Goal: Information Seeking & Learning: Learn about a topic

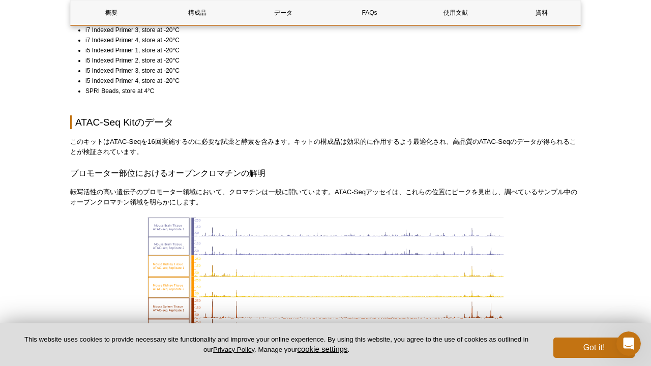
scroll to position [991, 0]
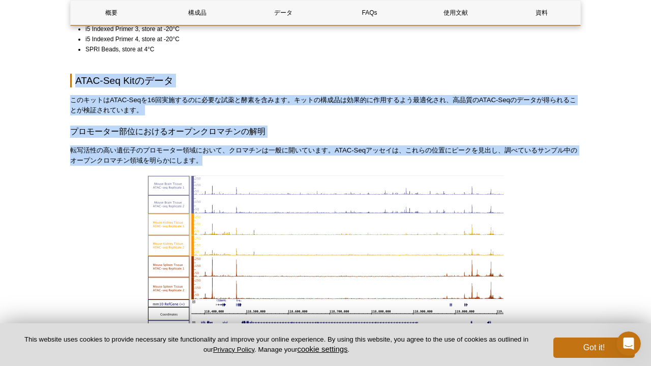
drag, startPoint x: 200, startPoint y: 160, endPoint x: 70, endPoint y: 81, distance: 152.1
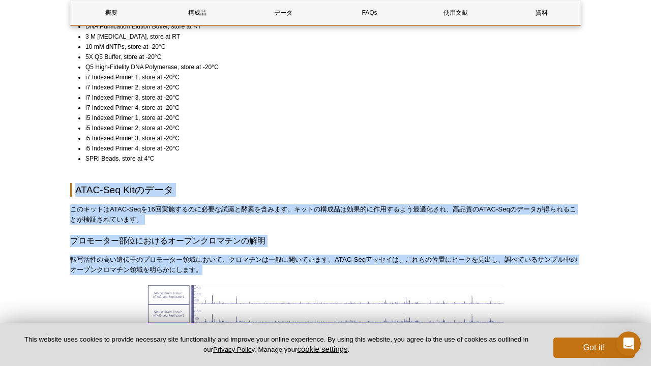
scroll to position [989, 0]
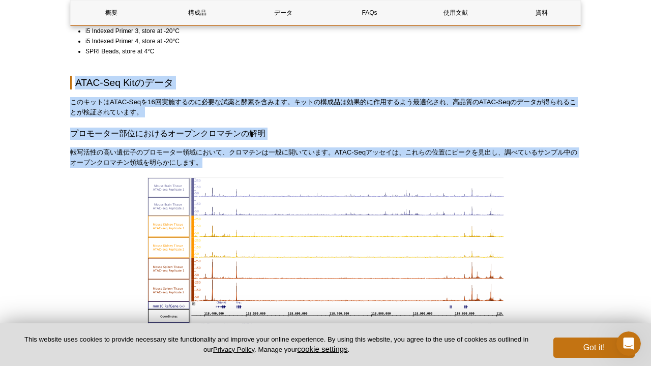
click at [174, 161] on p "転写活性の高い遺伝子のプロモーター領域において、クロマチンは一般に開いています。ATAC-Seqアッセイは、これらの位置にピークを見出し、調べているサンプル中…" at bounding box center [325, 158] width 511 height 20
drag, startPoint x: 197, startPoint y: 162, endPoint x: 64, endPoint y: 48, distance: 175.4
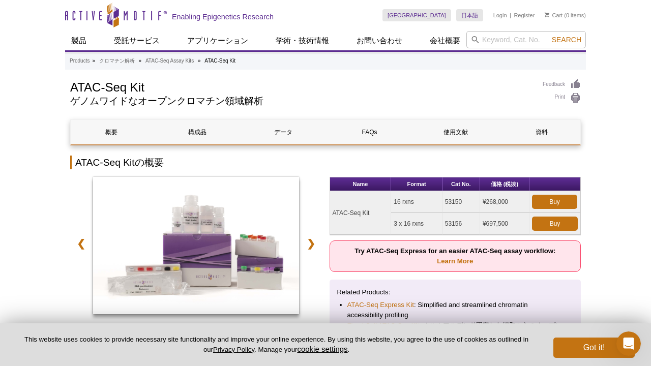
scroll to position [0, 0]
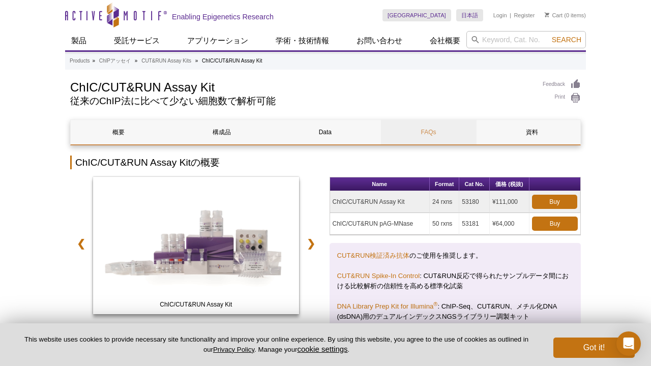
click at [429, 133] on link "FAQs" at bounding box center [429, 132] width 96 height 24
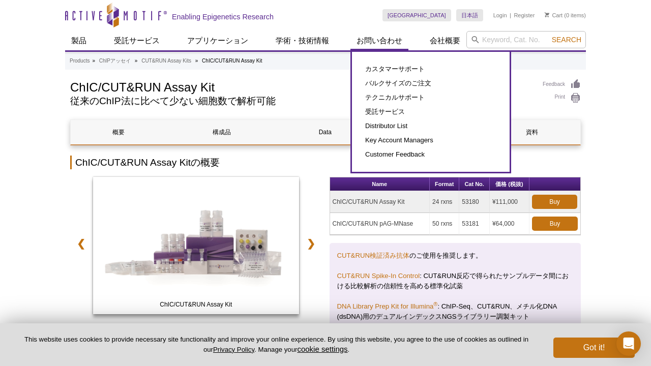
click at [369, 42] on link "お問い合わせ" at bounding box center [380, 40] width 58 height 19
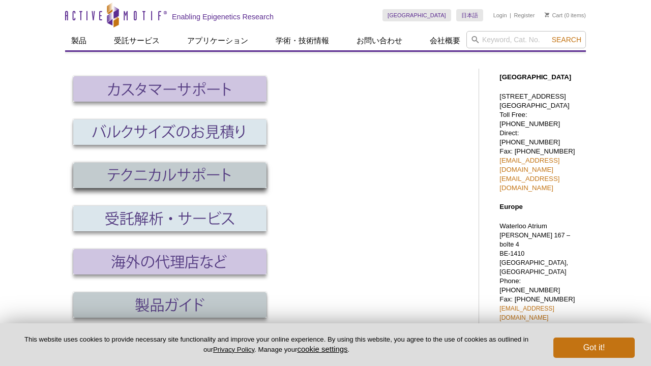
click at [234, 175] on img at bounding box center [169, 175] width 193 height 25
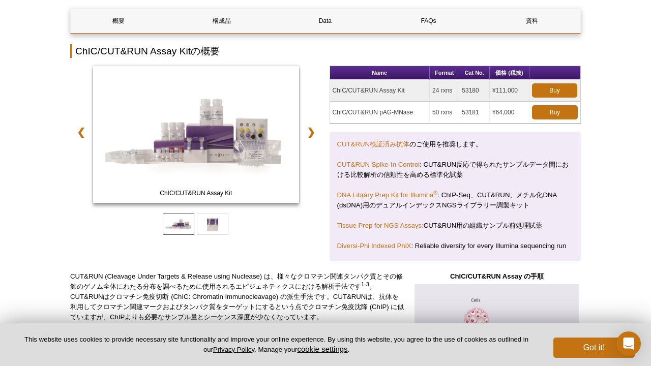
scroll to position [111, 0]
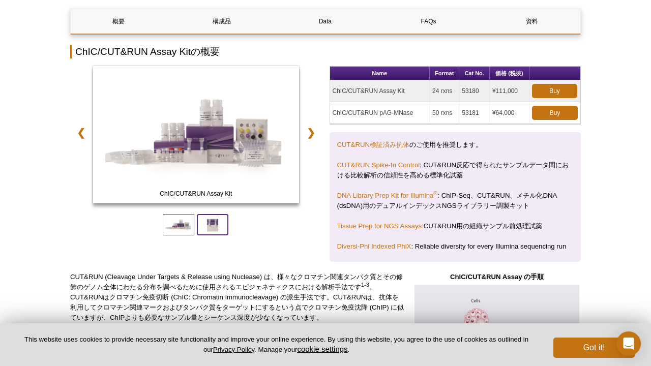
click at [217, 223] on span at bounding box center [213, 224] width 32 height 21
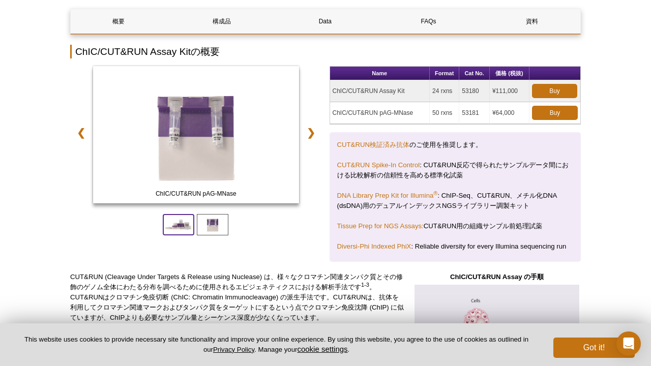
click at [176, 230] on span at bounding box center [179, 224] width 32 height 21
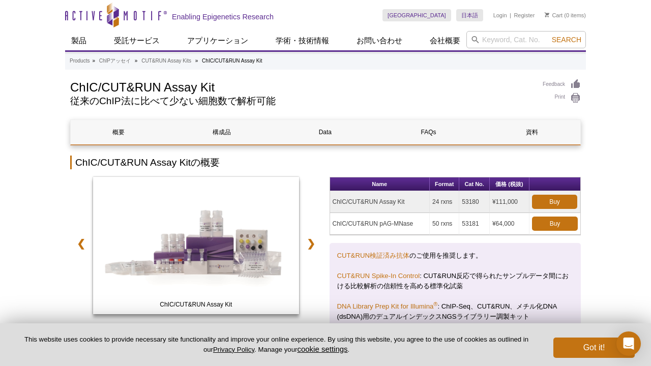
scroll to position [0, 0]
drag, startPoint x: 216, startPoint y: 161, endPoint x: 77, endPoint y: 164, distance: 139.0
click at [77, 164] on h2 "ChIC/CUT&RUN Assay Kitの概要" at bounding box center [325, 163] width 511 height 14
click at [311, 241] on link "❯" at bounding box center [311, 243] width 22 height 23
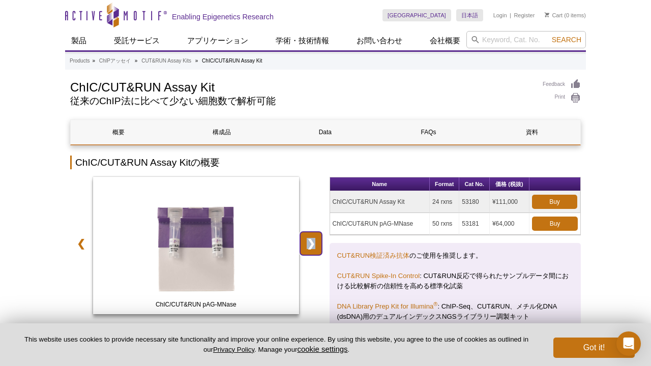
click at [311, 241] on link "❯" at bounding box center [311, 243] width 22 height 23
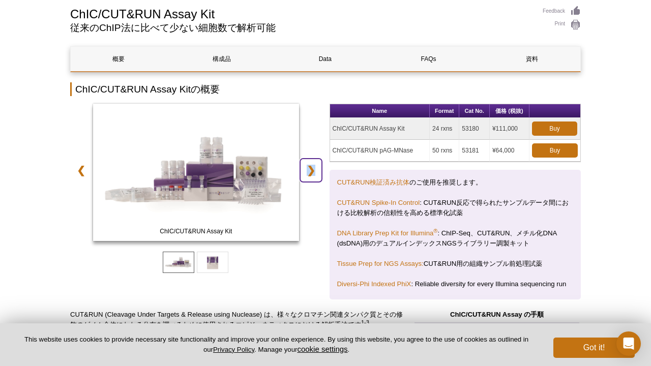
scroll to position [73, 0]
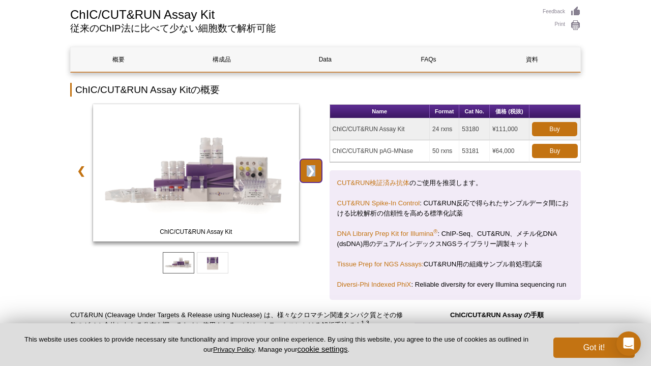
click at [311, 171] on link "❯" at bounding box center [311, 170] width 22 height 23
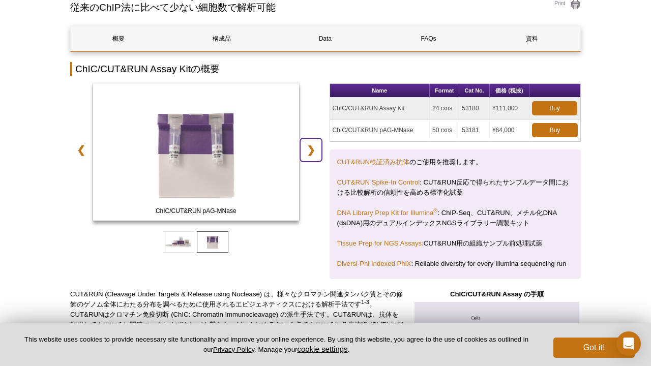
scroll to position [120, 0]
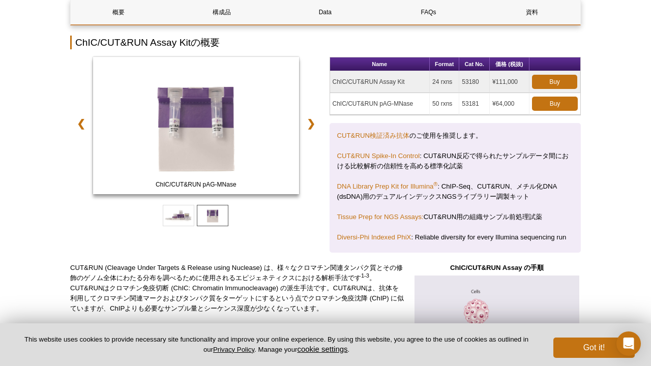
click at [322, 140] on div "ChIC/CUT&RUN Assay Kit ChIC/CUT&RUN pAG-MNase ❮ ❯ Name Format Cat No. 価格 (税抜) C…" at bounding box center [325, 155] width 511 height 196
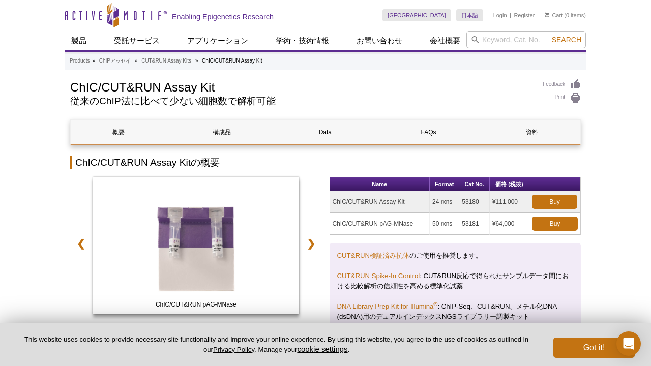
scroll to position [4, 0]
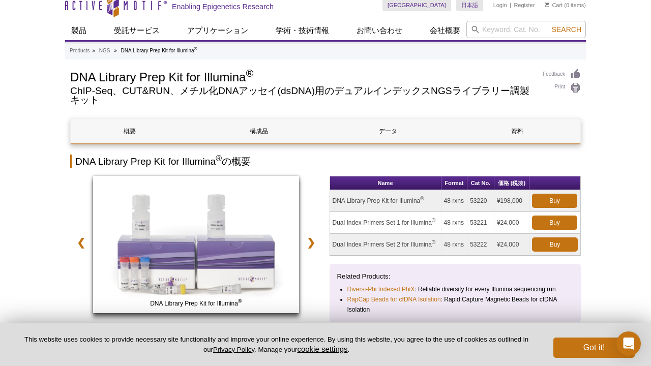
scroll to position [14, 0]
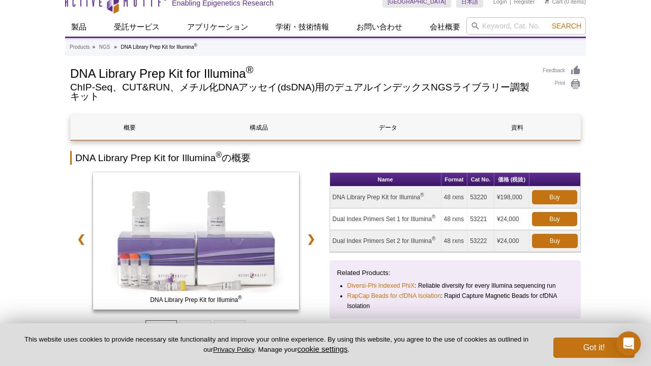
drag, startPoint x: 333, startPoint y: 197, endPoint x: 420, endPoint y: 197, distance: 86.5
click at [420, 197] on td "DNA Library Prep Kit for Illumina ®" at bounding box center [385, 198] width 111 height 22
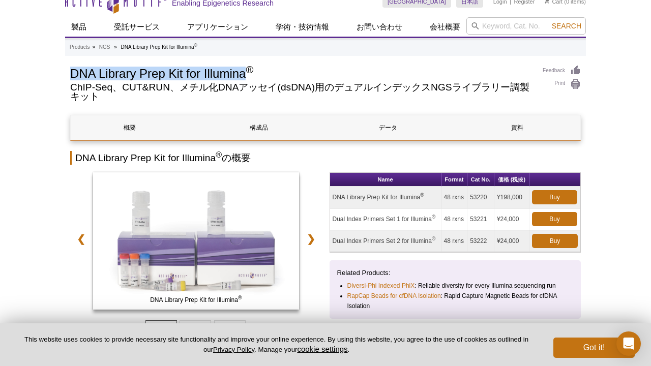
drag, startPoint x: 71, startPoint y: 74, endPoint x: 248, endPoint y: 69, distance: 176.7
click at [248, 69] on h1 "DNA Library Prep Kit for Illumina ®" at bounding box center [301, 72] width 463 height 15
